Goal: Information Seeking & Learning: Learn about a topic

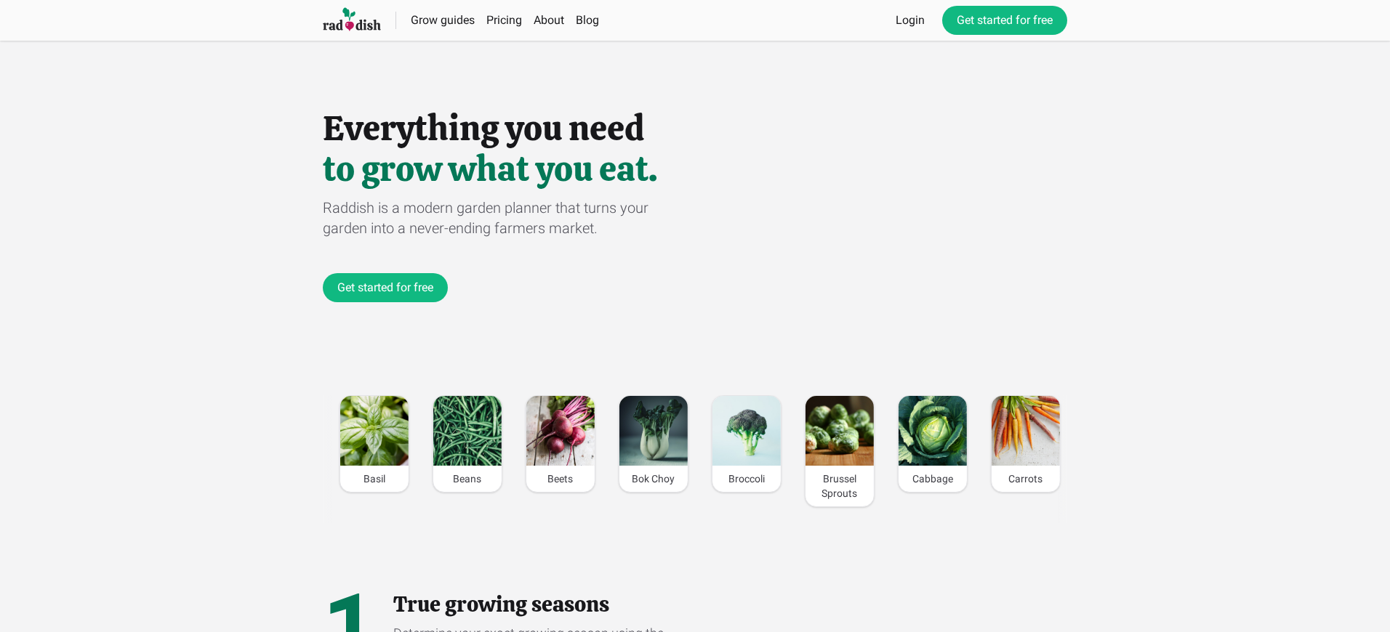
scroll to position [0, 2007]
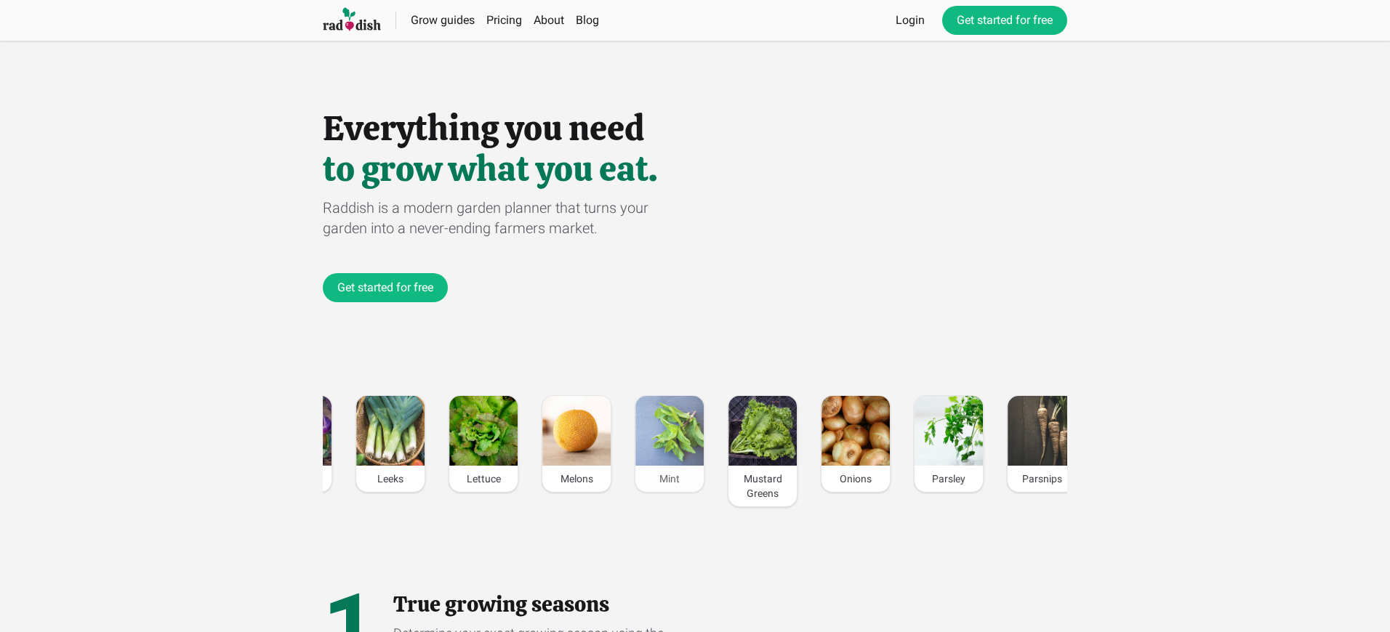
click at [669, 479] on div "Mint" at bounding box center [669, 479] width 68 height 26
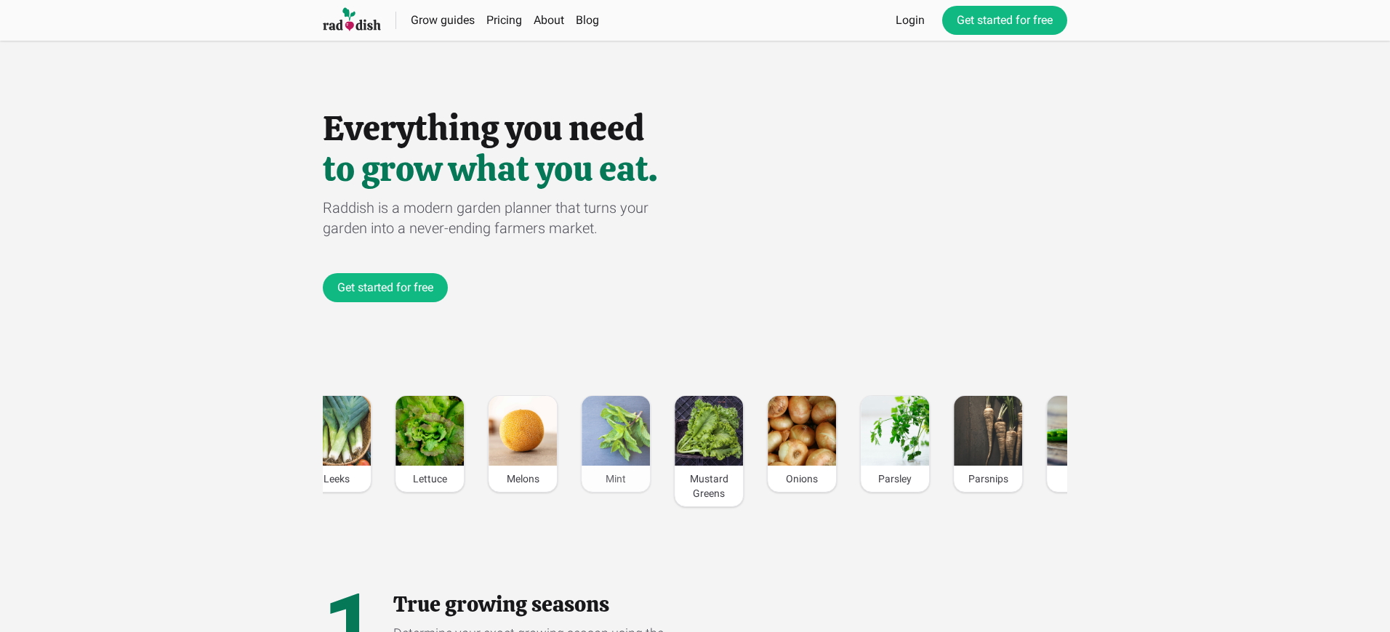
click at [614, 479] on div "Mint" at bounding box center [615, 479] width 68 height 26
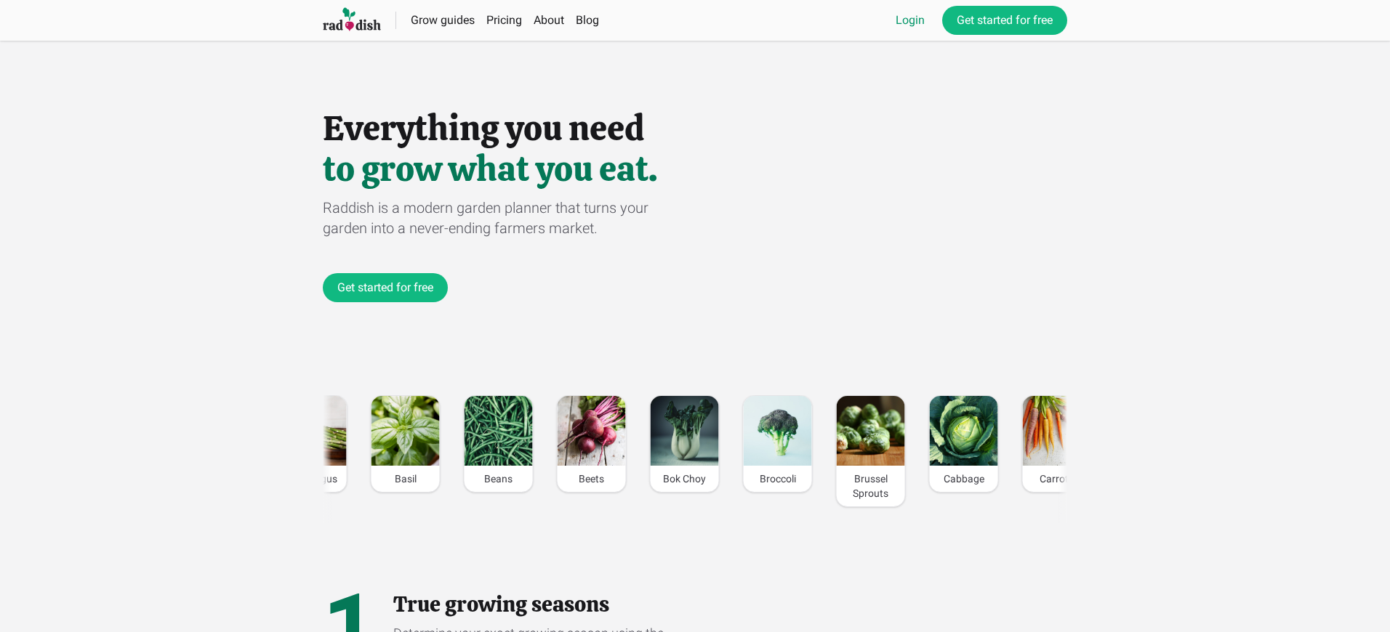
click at [908, 20] on link "Login" at bounding box center [909, 20] width 29 height 17
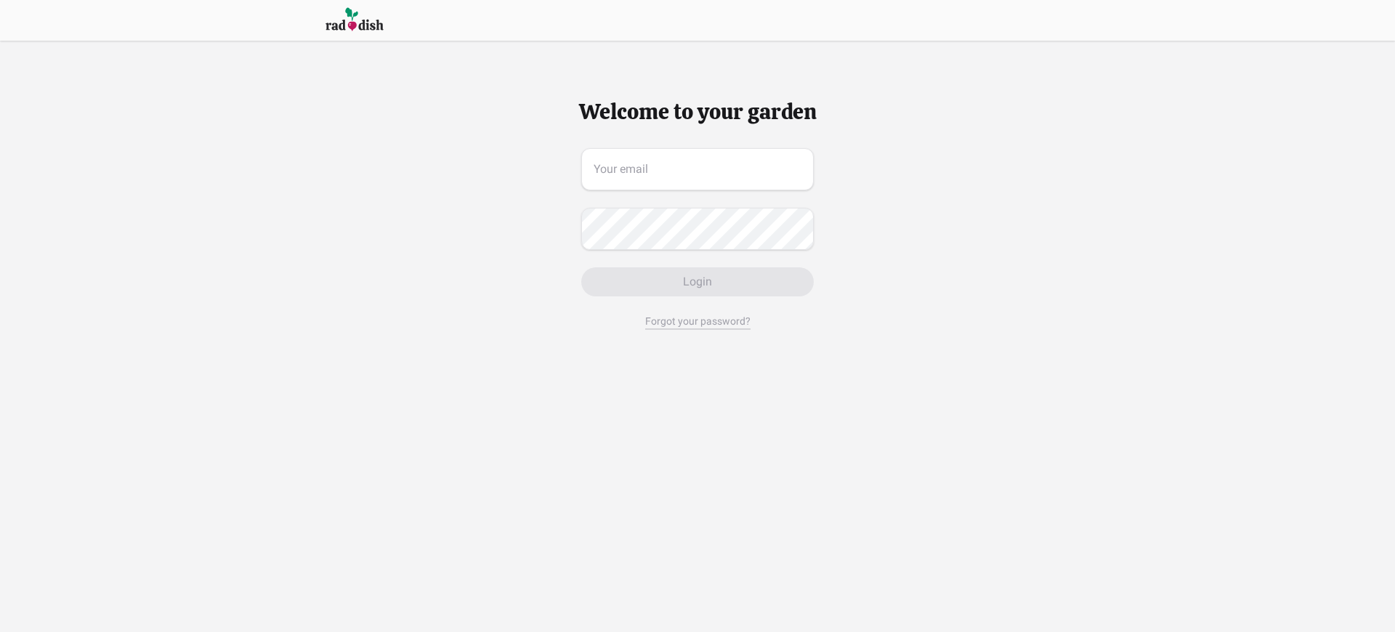
click at [697, 282] on span "Login" at bounding box center [697, 281] width 29 height 17
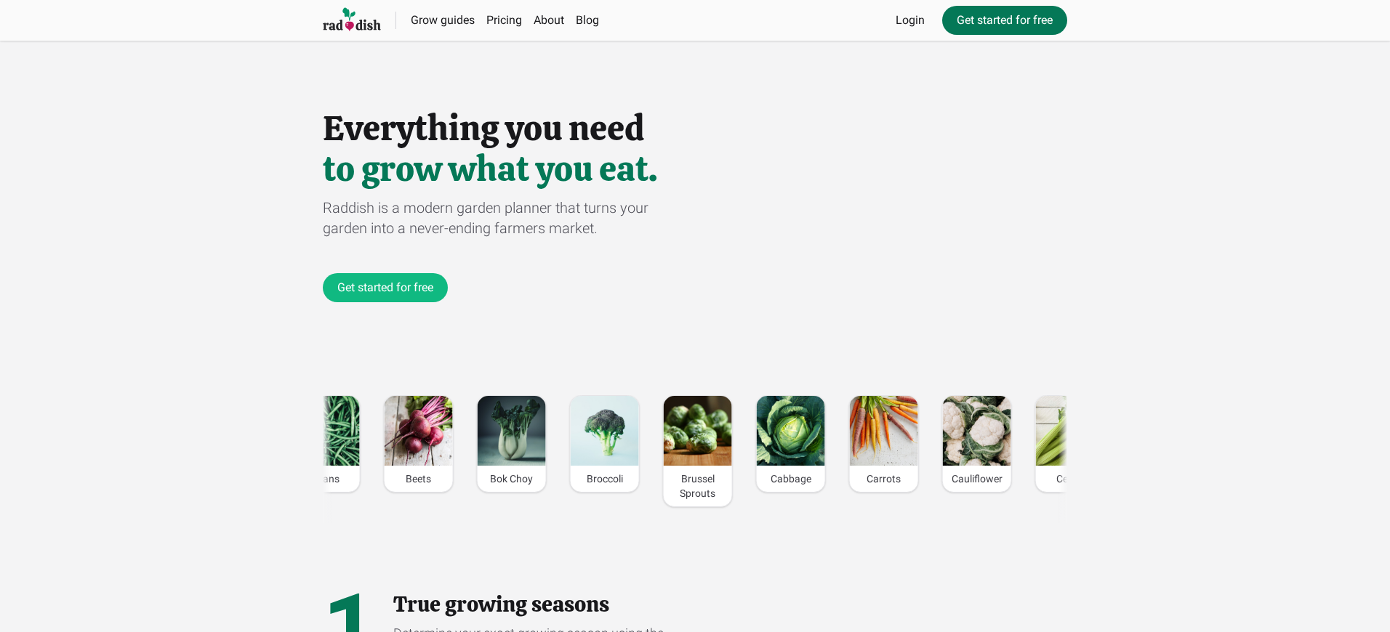
click at [1003, 20] on link "Get started for free" at bounding box center [1004, 20] width 125 height 29
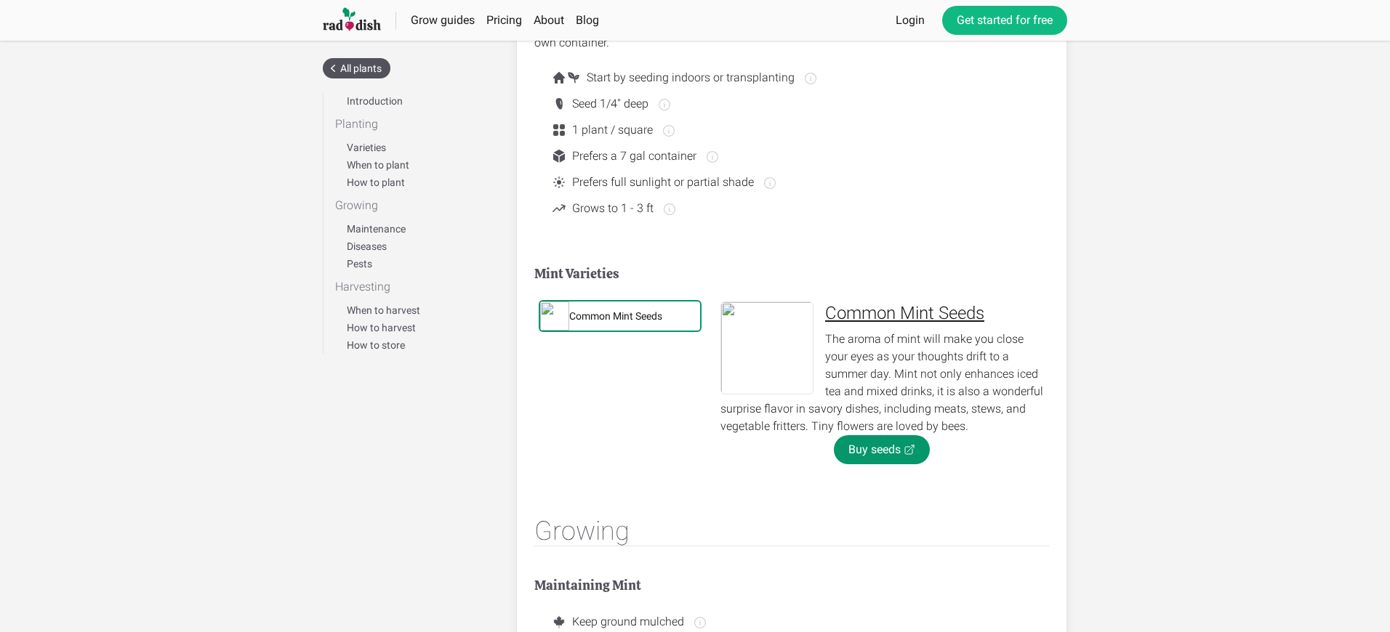
click at [616, 316] on div "Common Mint Seeds" at bounding box center [615, 316] width 93 height 15
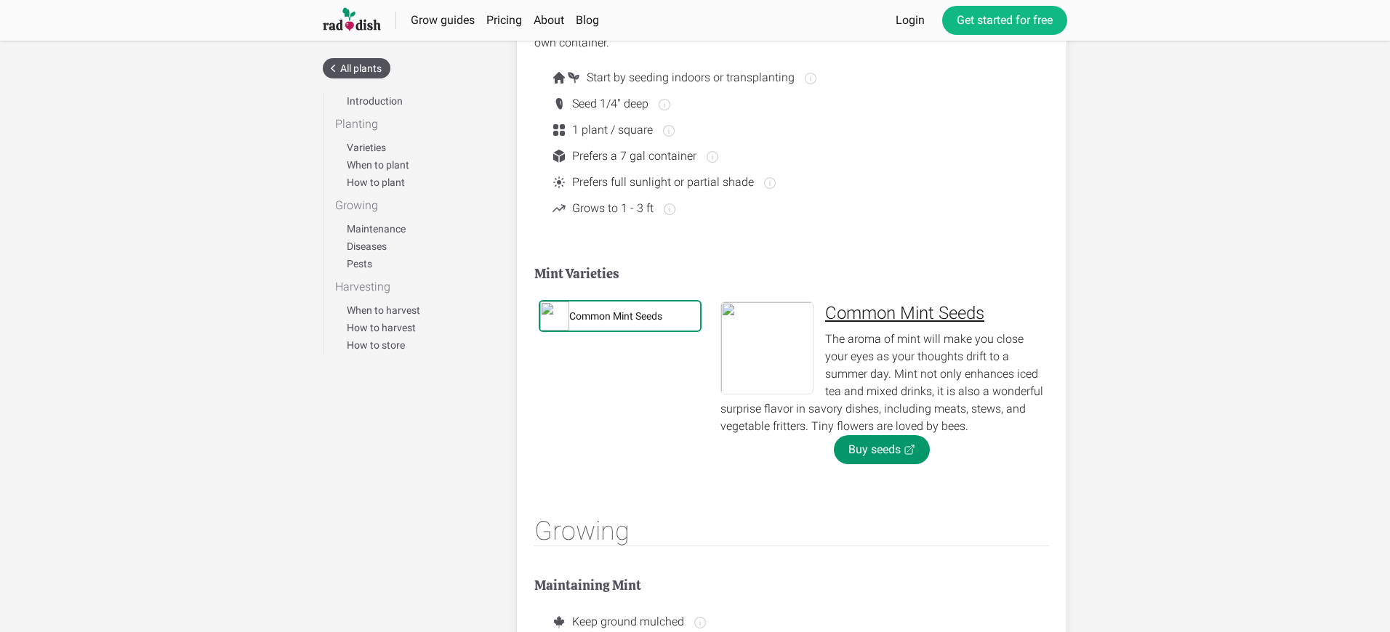
click at [616, 316] on div "Common Mint Seeds" at bounding box center [615, 316] width 93 height 15
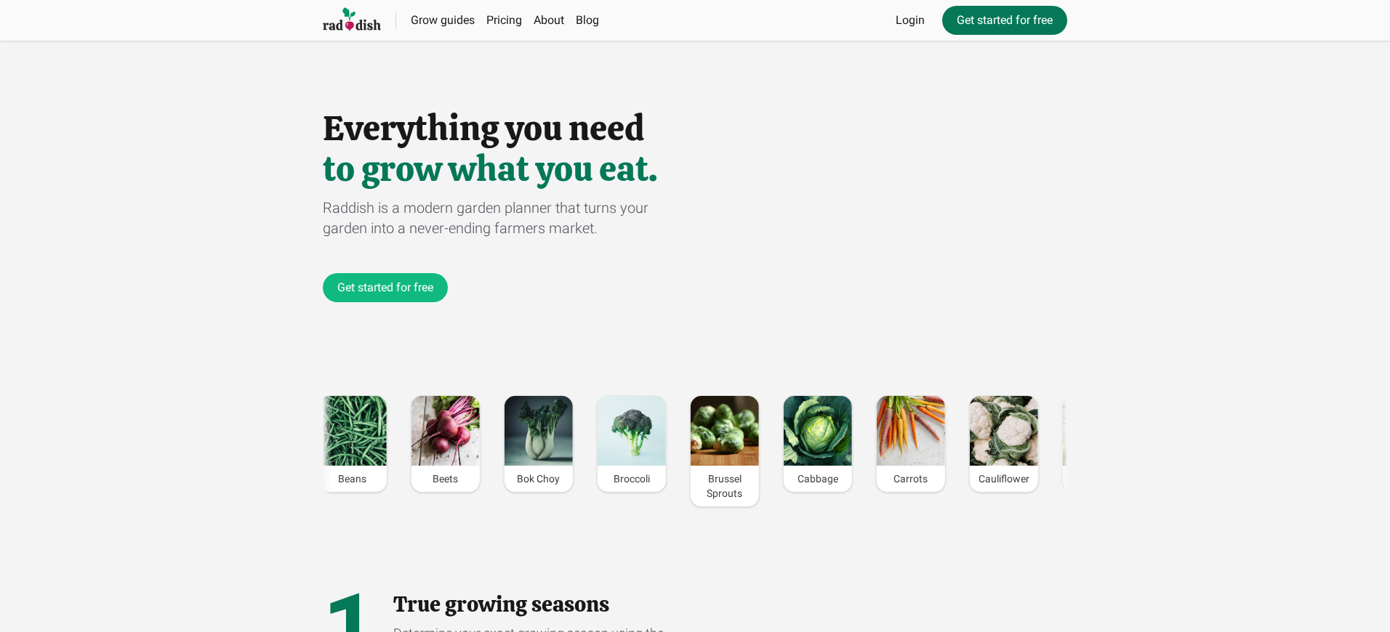
click at [1003, 20] on link "Get started for free" at bounding box center [1004, 20] width 125 height 29
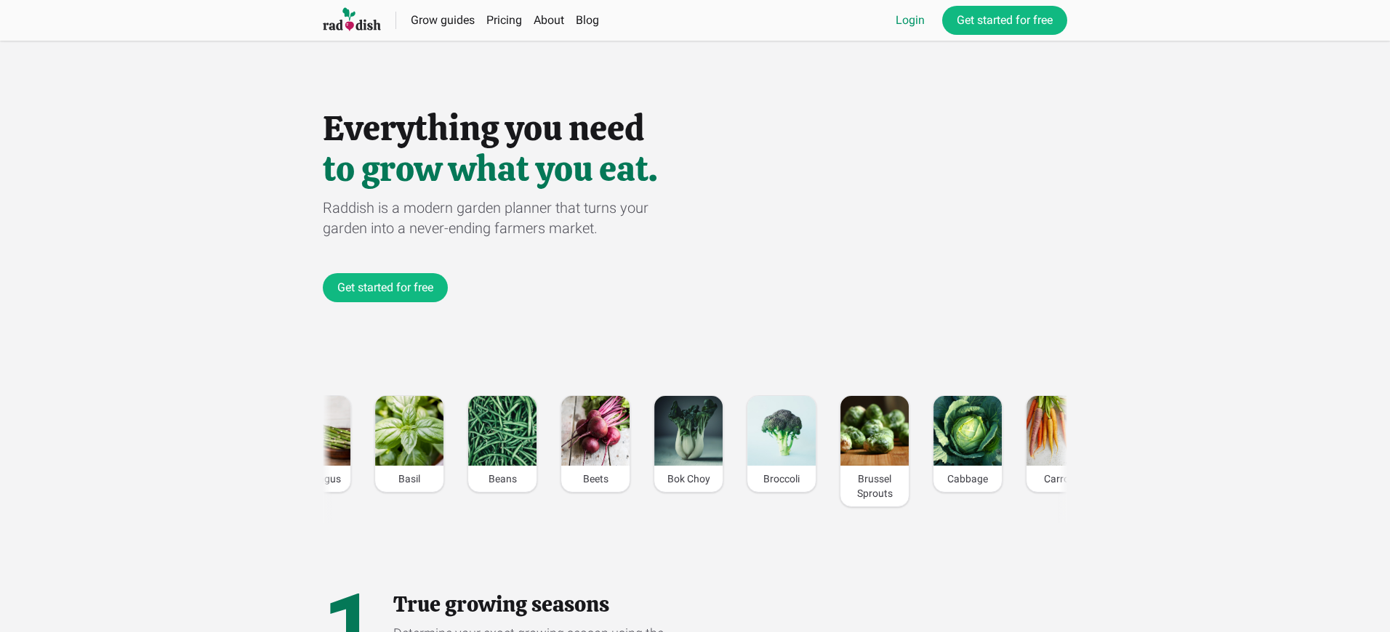
click at [908, 20] on link "Login" at bounding box center [909, 20] width 29 height 17
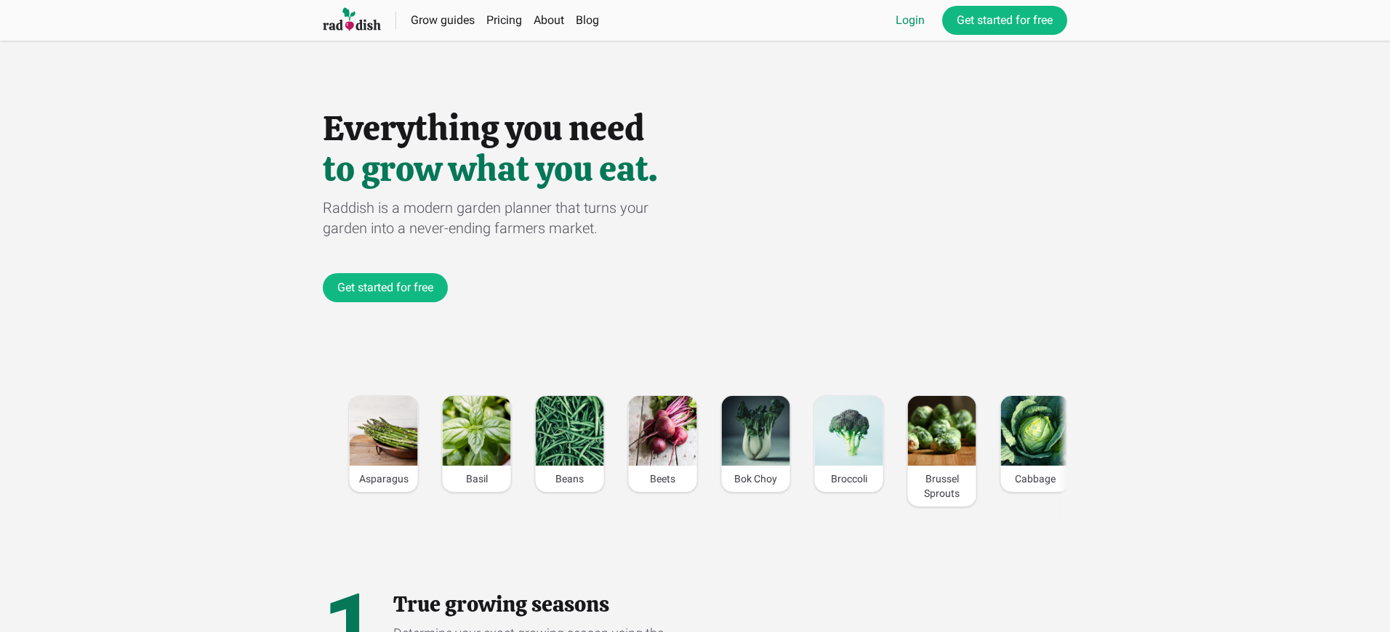
click at [908, 20] on link "Login" at bounding box center [909, 20] width 29 height 17
